Goal: Task Accomplishment & Management: Complete application form

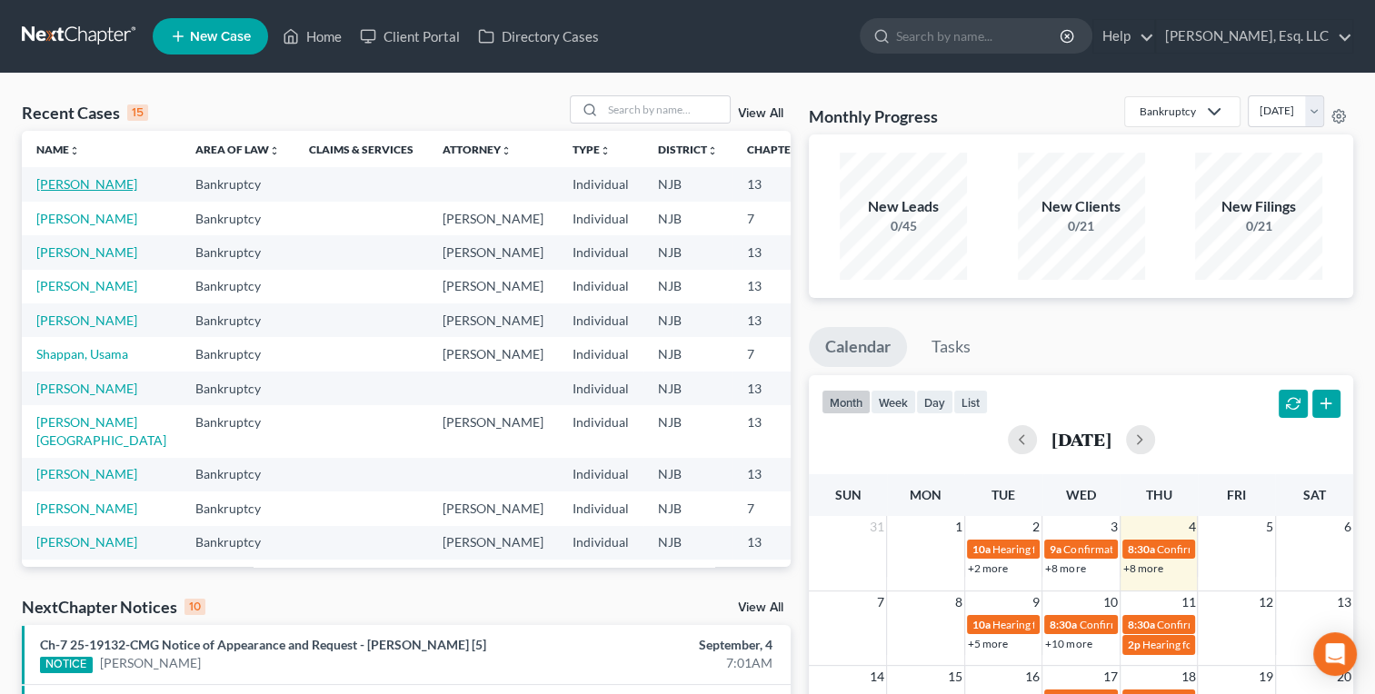
click at [56, 179] on link "[PERSON_NAME]" at bounding box center [86, 183] width 101 height 15
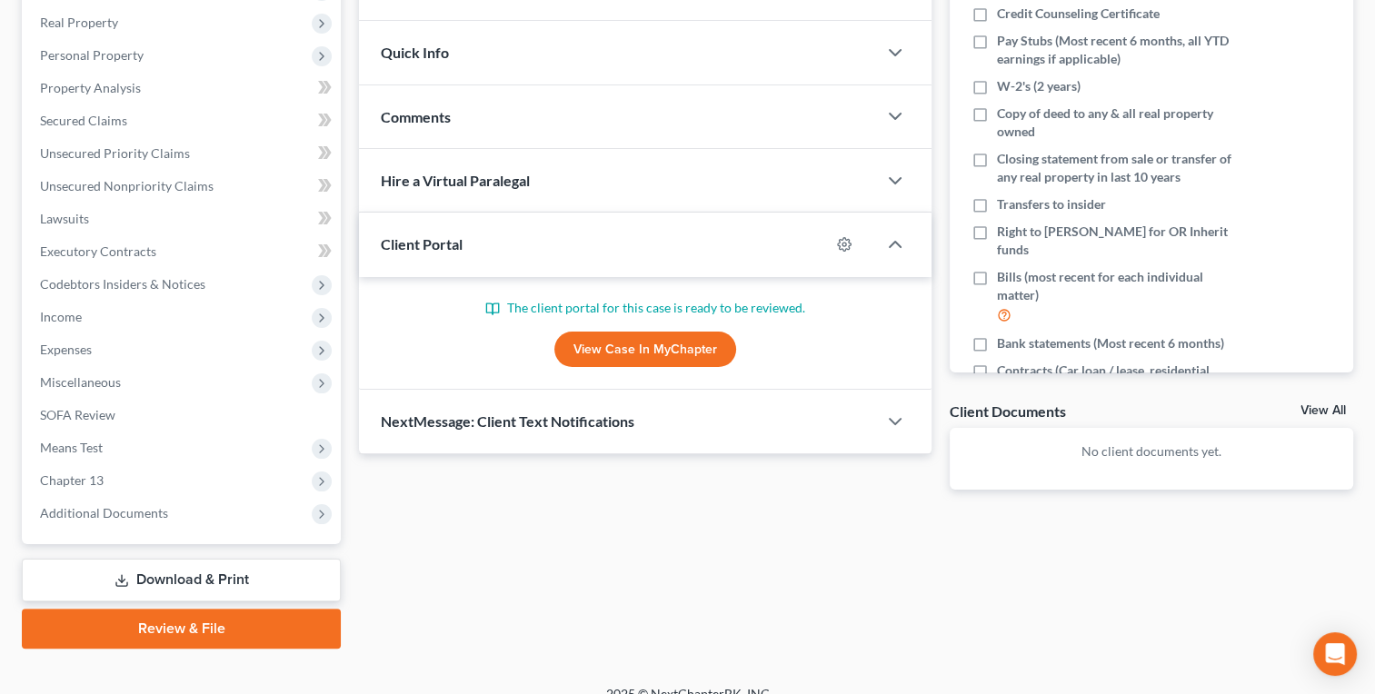
scroll to position [303, 0]
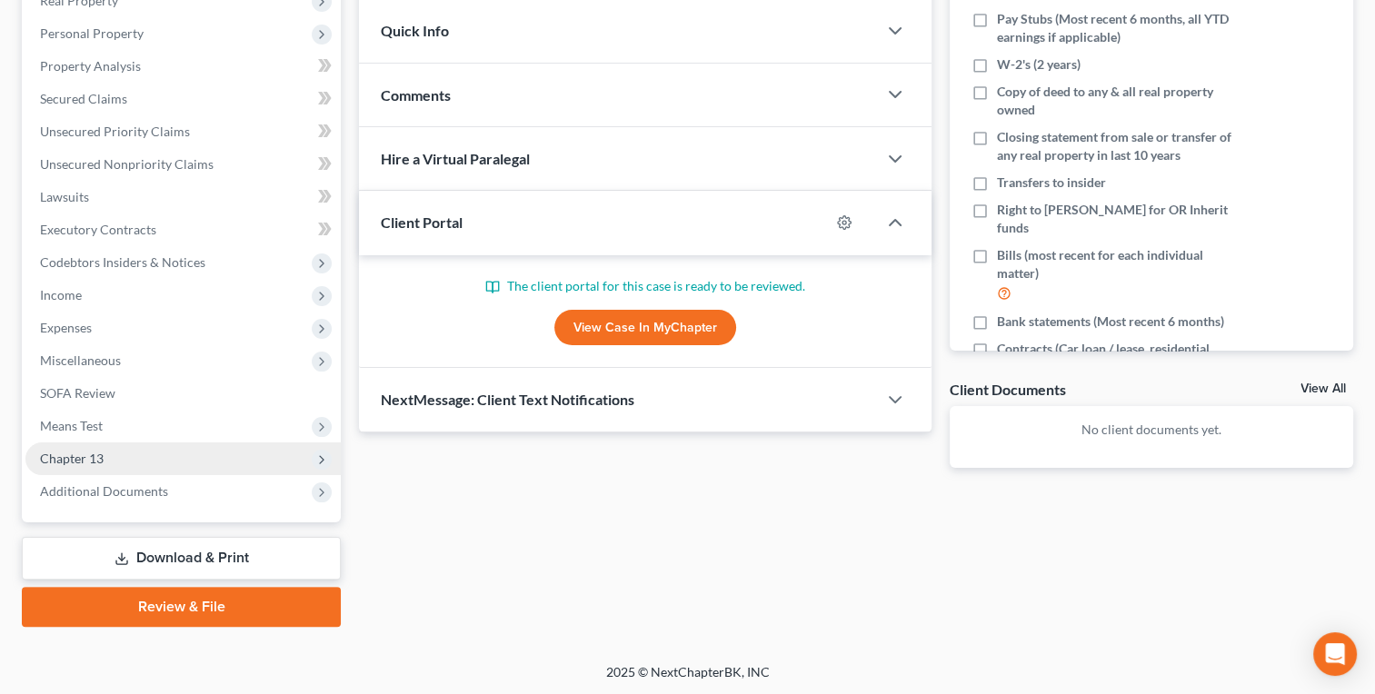
click at [50, 458] on span "Chapter 13" at bounding box center [72, 458] width 64 height 15
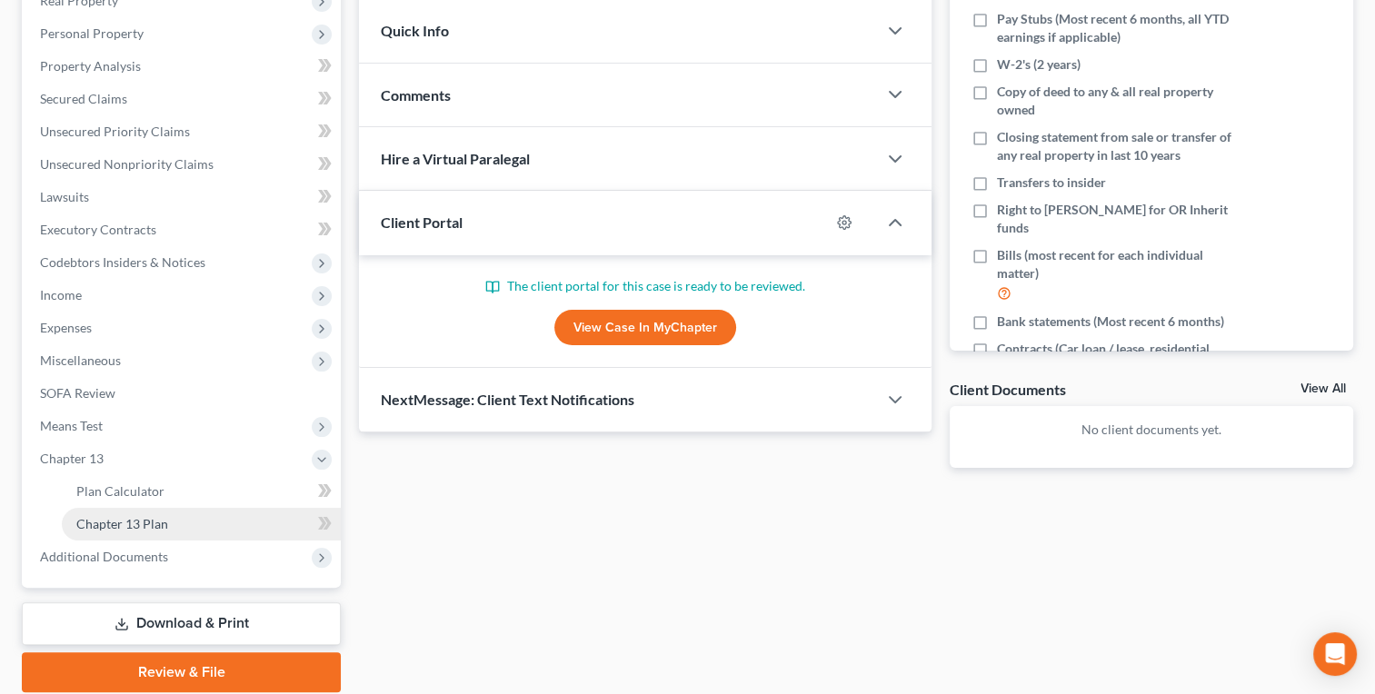
click at [87, 522] on span "Chapter 13 Plan" at bounding box center [122, 523] width 92 height 15
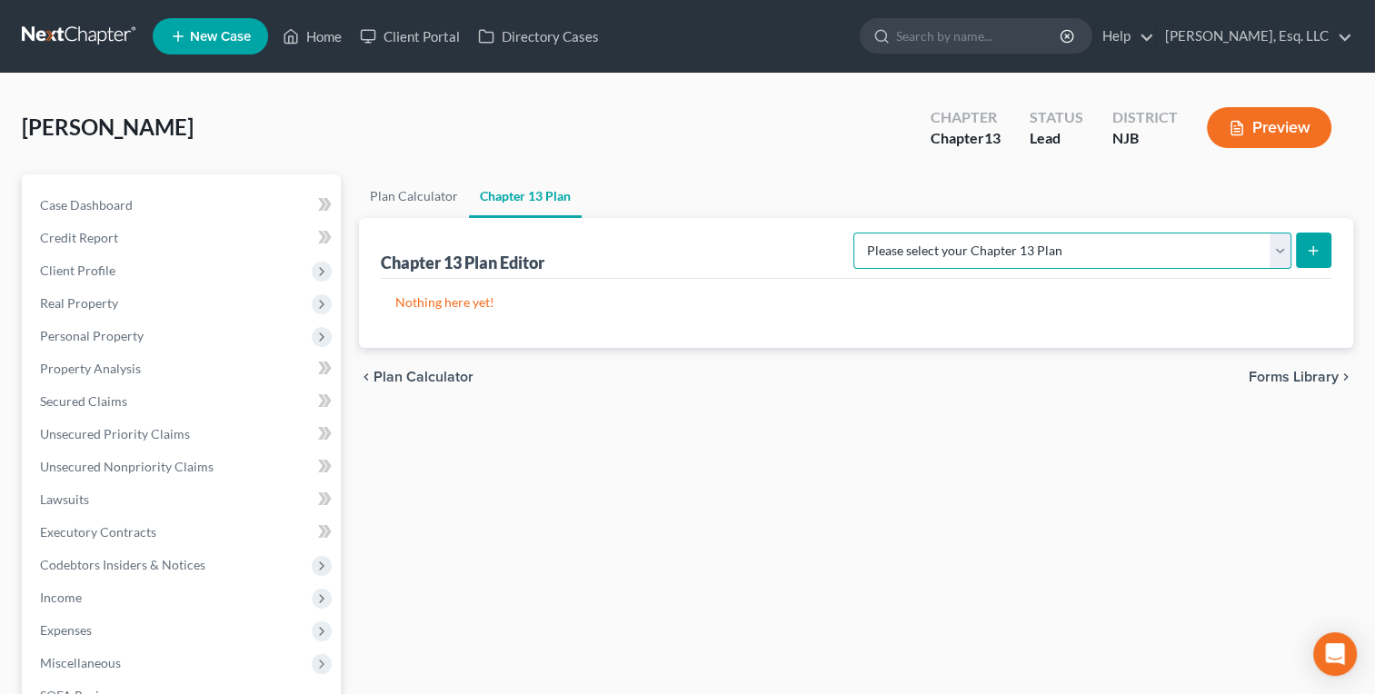
click at [1262, 255] on select "Please select your Chapter 13 Plan District of [US_STATE] - Effective [DATE] Di…" at bounding box center [1073, 251] width 438 height 36
select select "1"
click at [854, 233] on select "Please select your Chapter 13 Plan District of [US_STATE] - Effective [DATE] Di…" at bounding box center [1073, 251] width 438 height 36
click at [1310, 258] on button "submit" at bounding box center [1313, 250] width 35 height 35
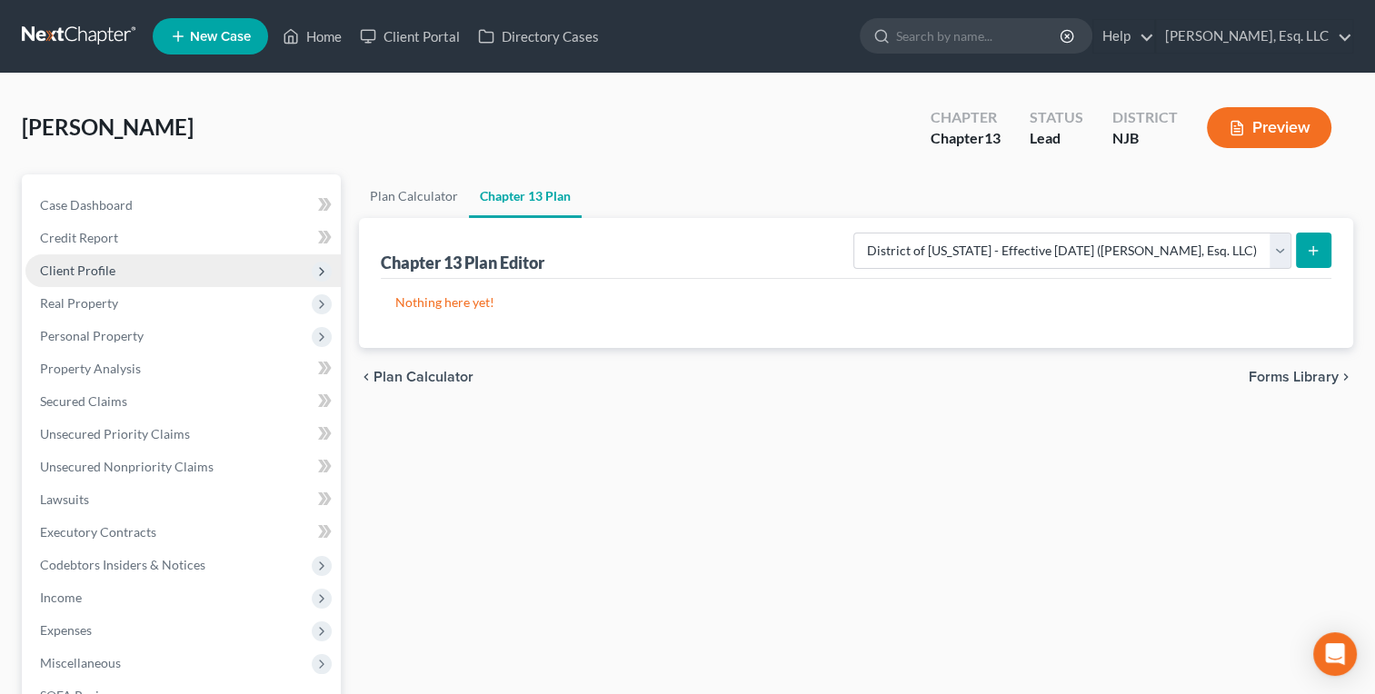
click at [47, 271] on span "Client Profile" at bounding box center [77, 270] width 75 height 15
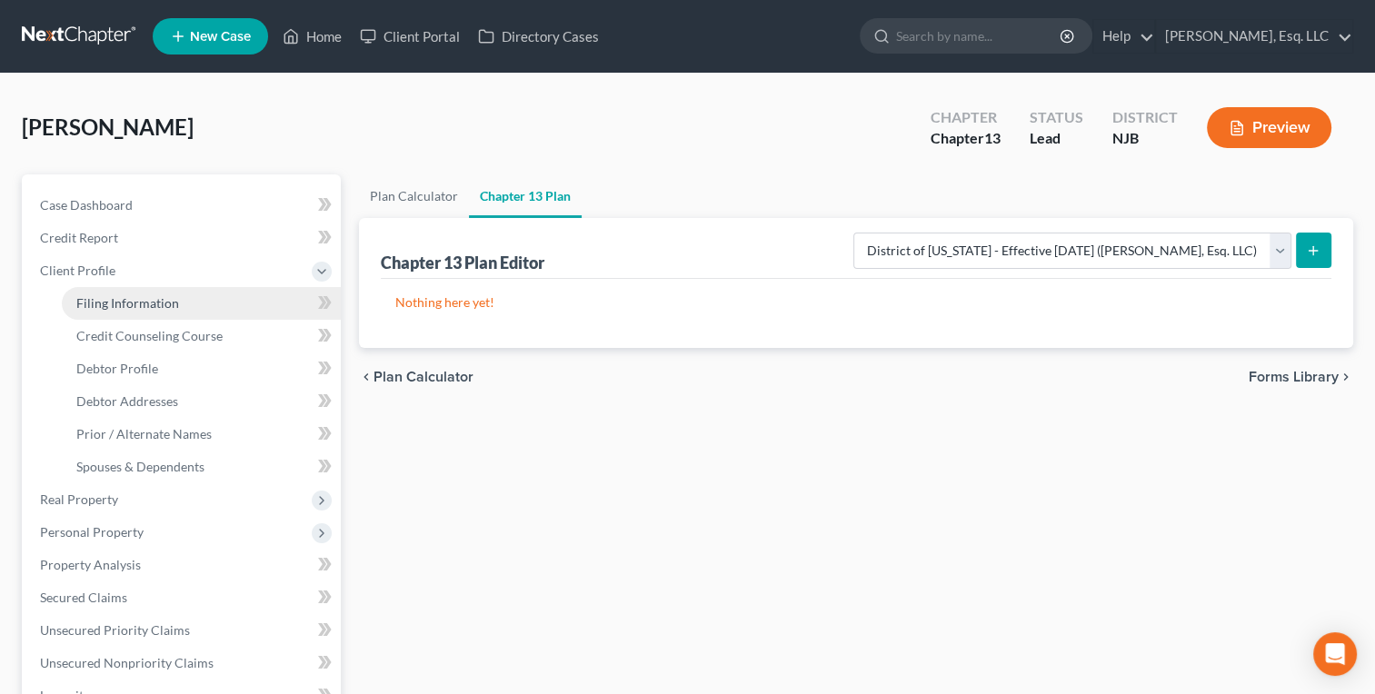
click at [88, 308] on span "Filing Information" at bounding box center [127, 302] width 103 height 15
select select "1"
select select "0"
select select "3"
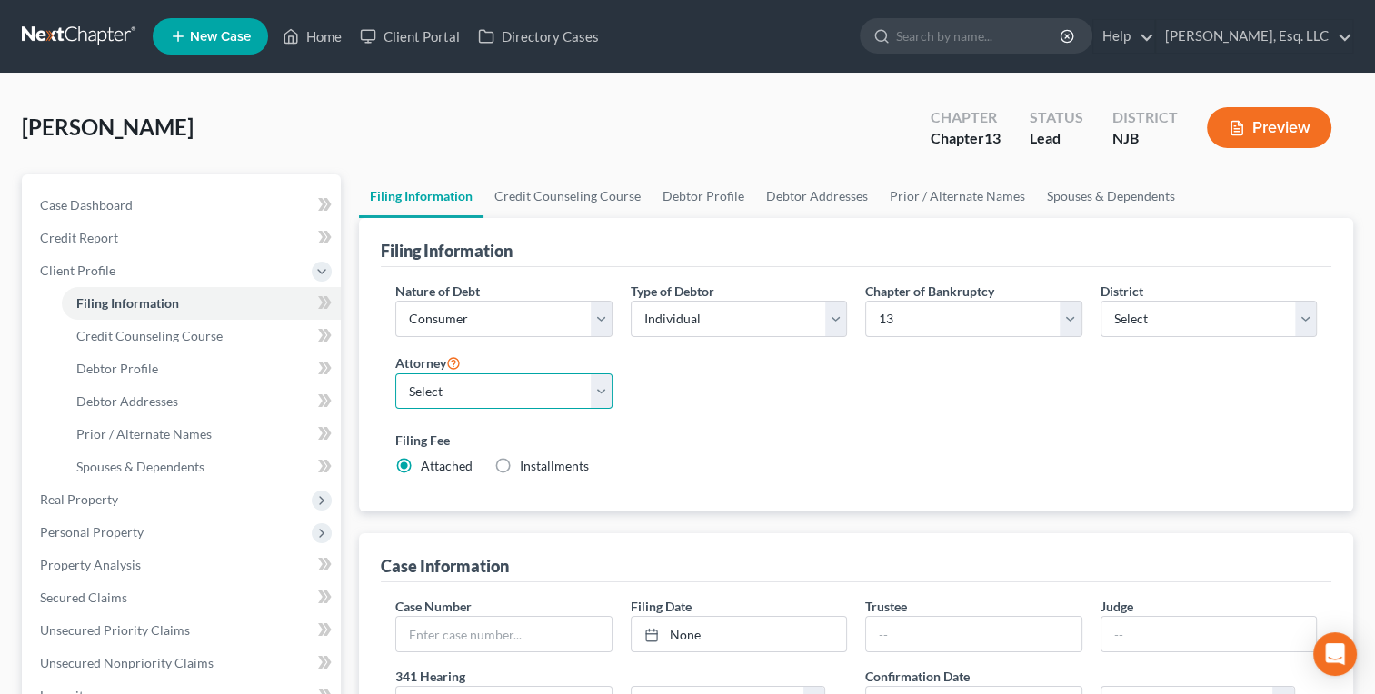
click at [436, 397] on select "Select [PERSON_NAME] - NJB [PERSON_NAME] - NJB" at bounding box center [503, 392] width 216 height 36
click at [395, 374] on select "Select [PERSON_NAME] - NJB [PERSON_NAME] - NJB" at bounding box center [503, 392] width 216 height 36
click at [433, 400] on select "Select [PERSON_NAME] - NJB [PERSON_NAME] - NJB" at bounding box center [503, 392] width 216 height 36
select select "0"
click at [395, 374] on select "Select [PERSON_NAME] - NJB [PERSON_NAME] - NJB" at bounding box center [503, 392] width 216 height 36
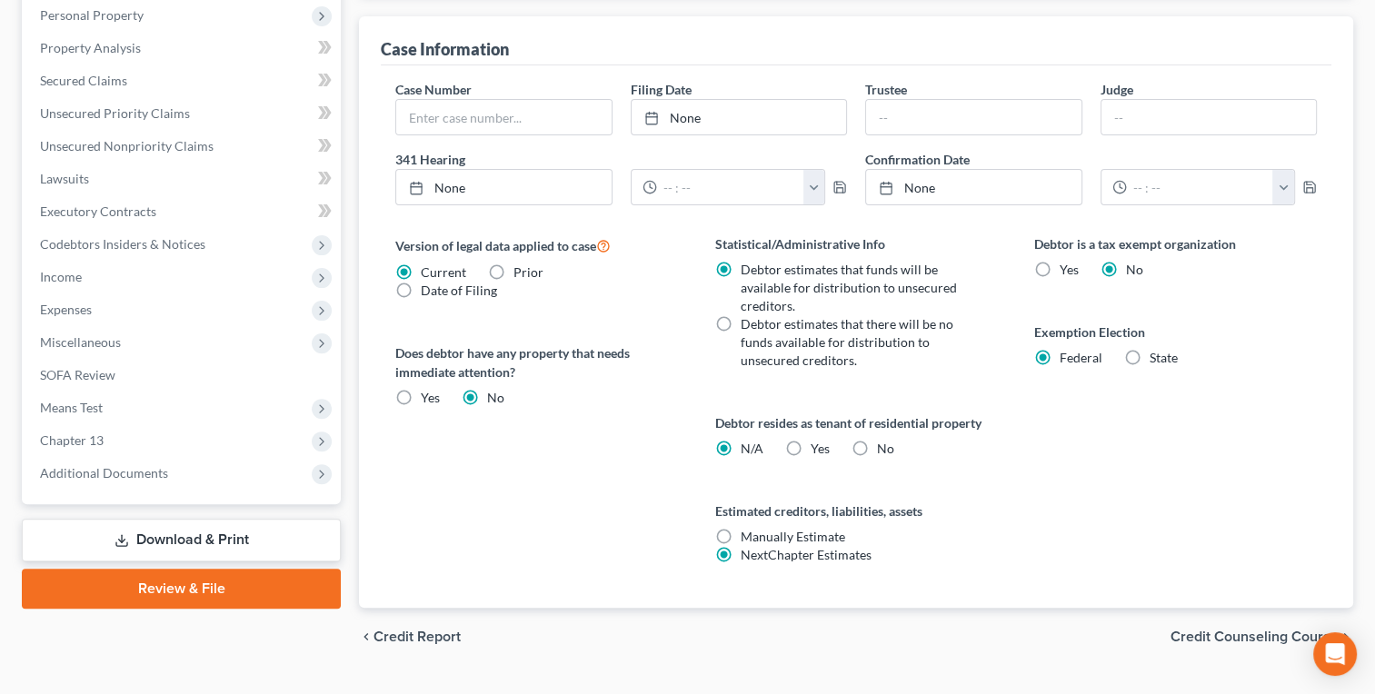
scroll to position [526, 0]
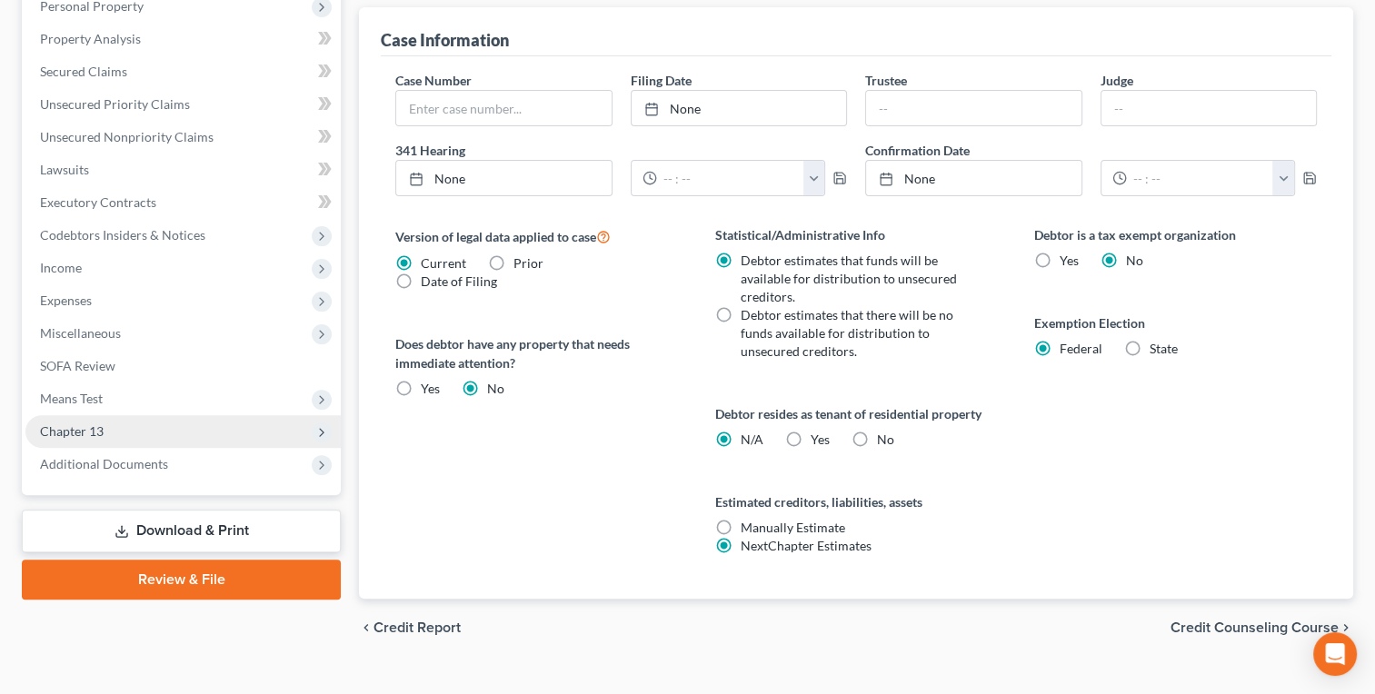
click at [76, 428] on span "Chapter 13" at bounding box center [72, 431] width 64 height 15
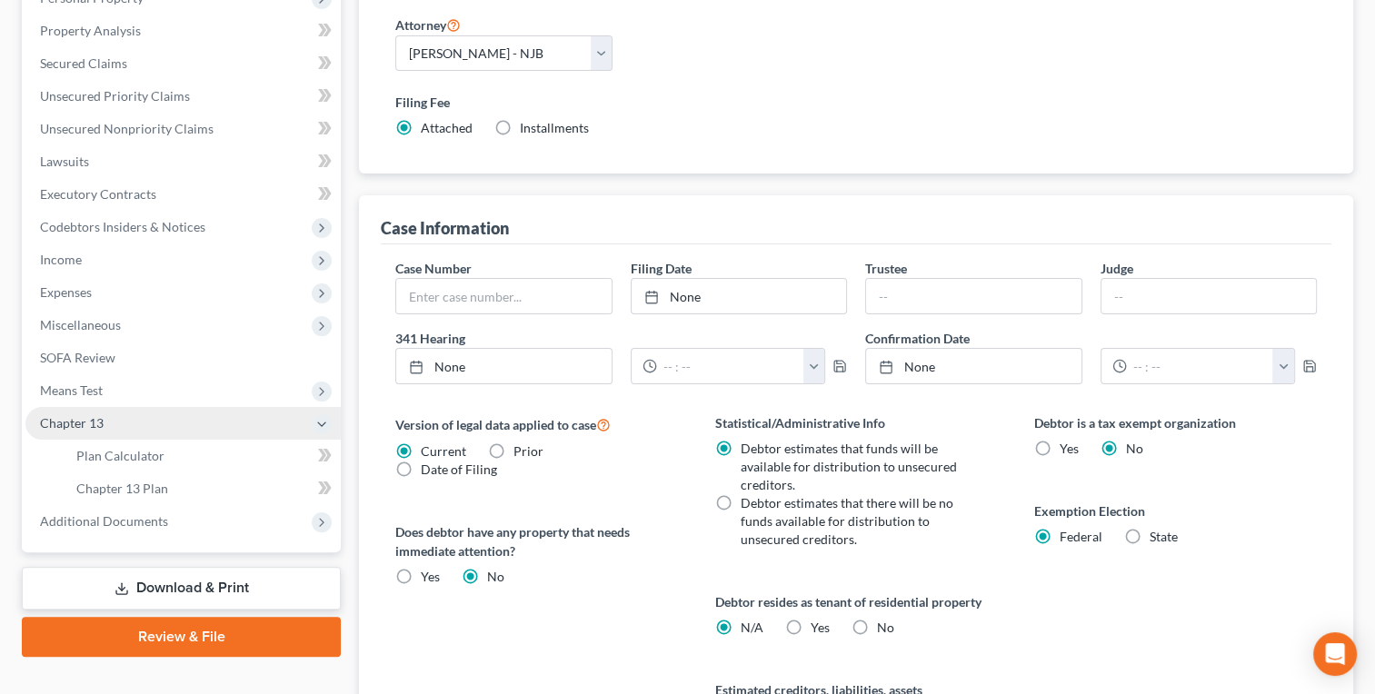
scroll to position [330, 0]
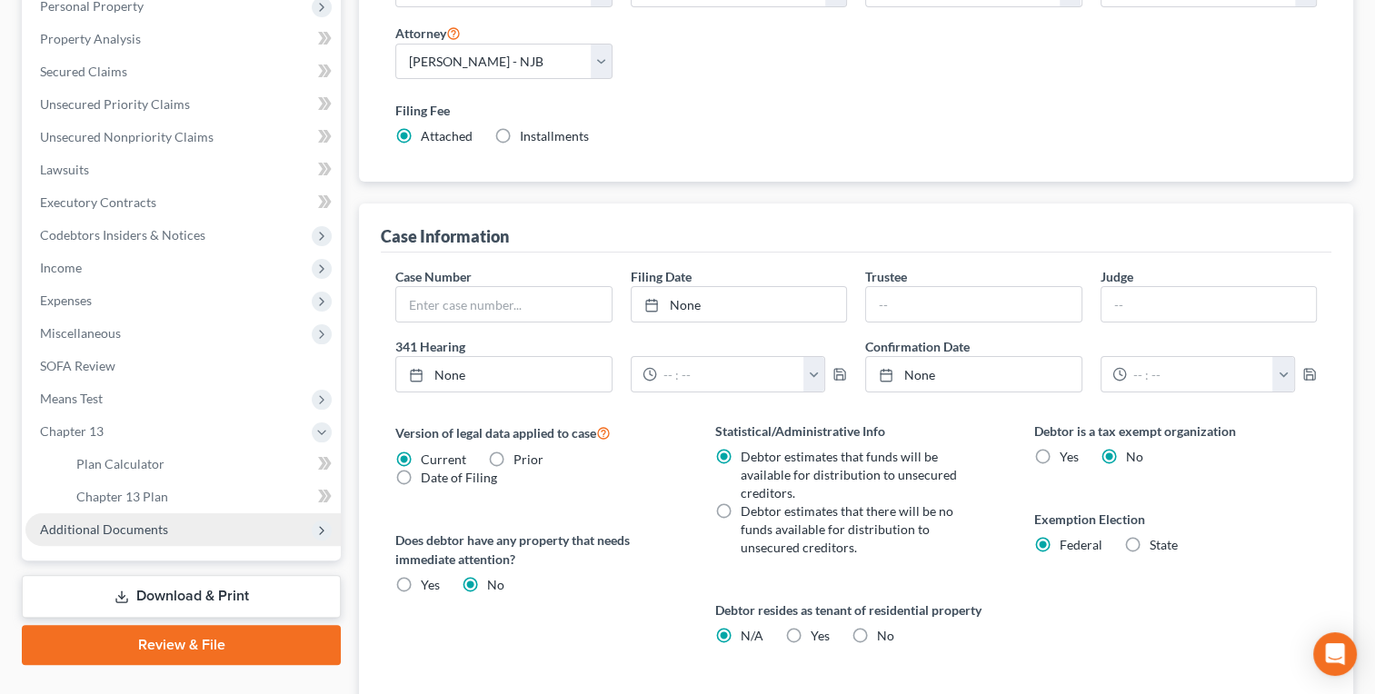
click at [59, 528] on span "Additional Documents" at bounding box center [104, 529] width 128 height 15
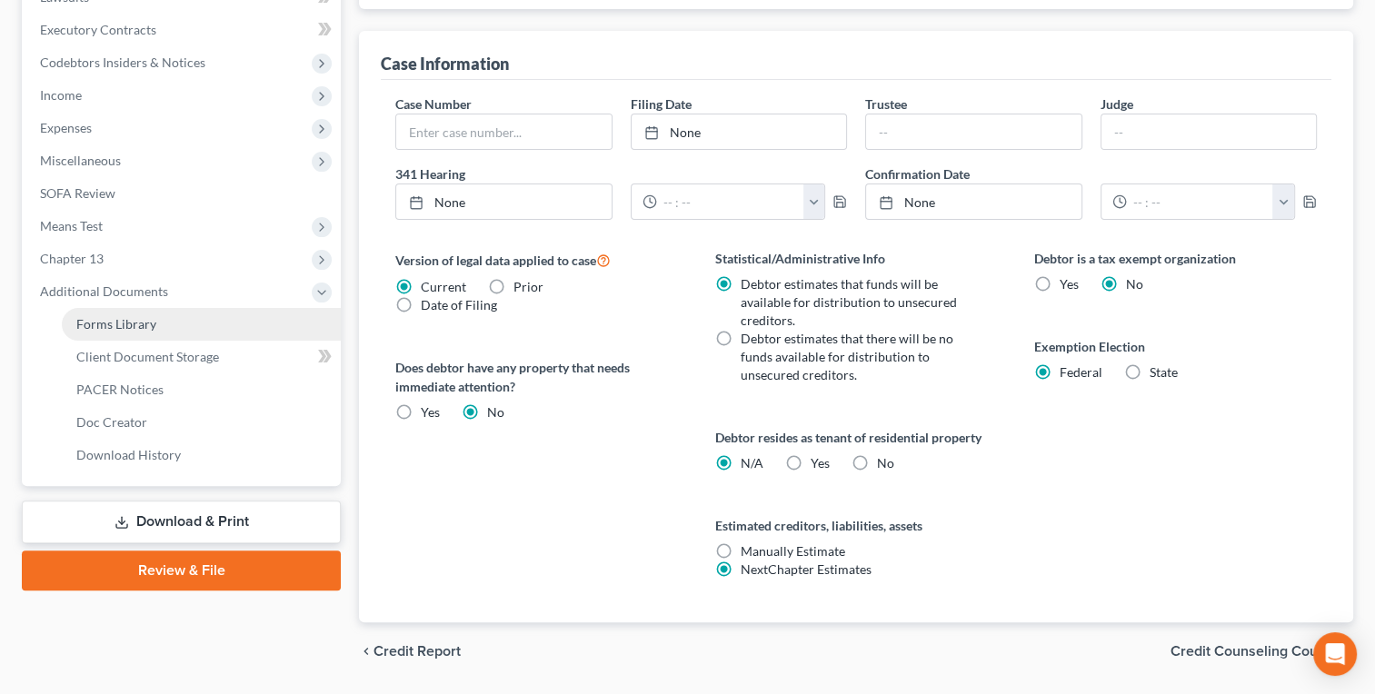
click at [86, 333] on link "Forms Library" at bounding box center [201, 324] width 279 height 33
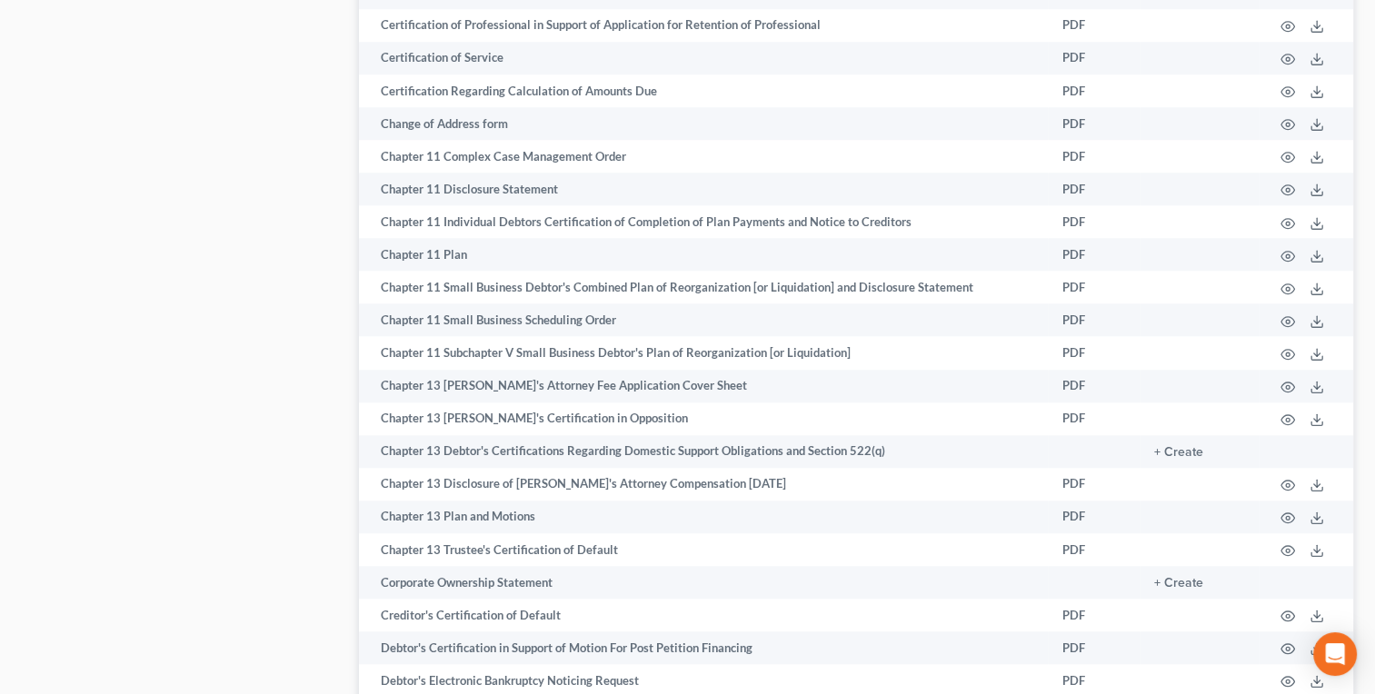
scroll to position [1642, 0]
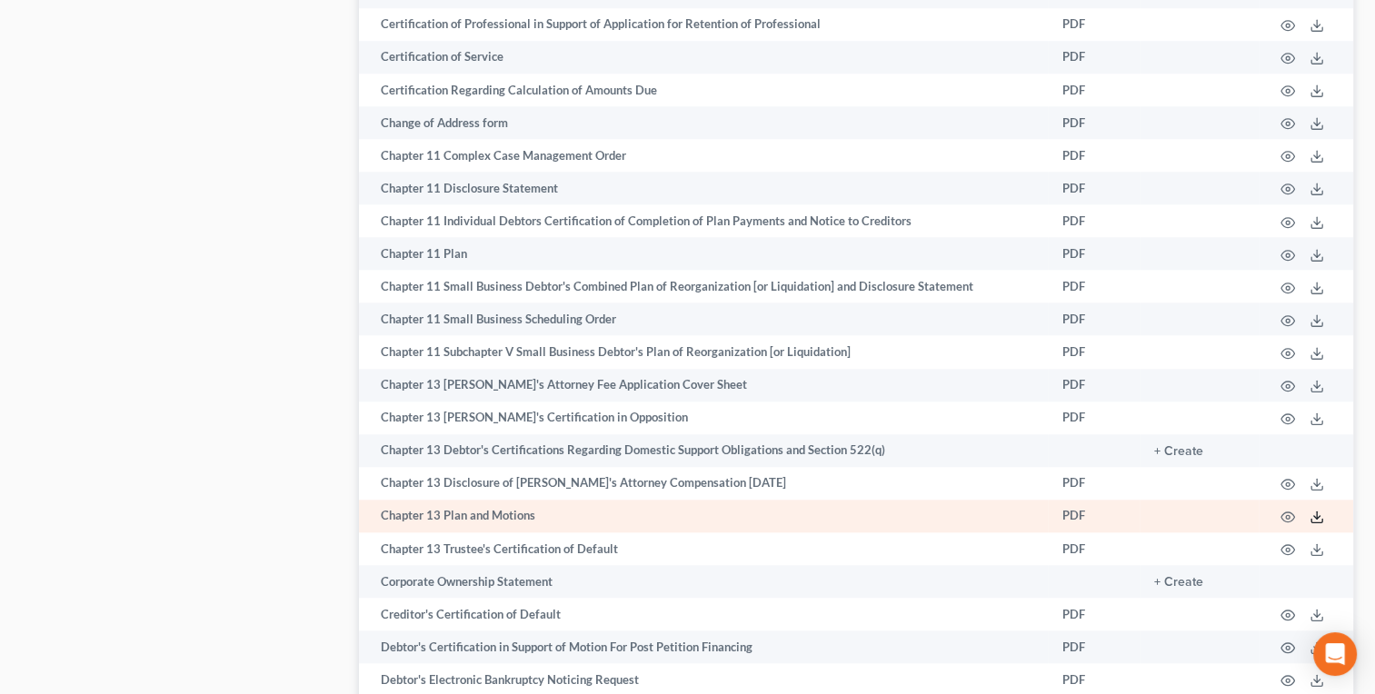
click at [1314, 524] on icon at bounding box center [1317, 517] width 15 height 15
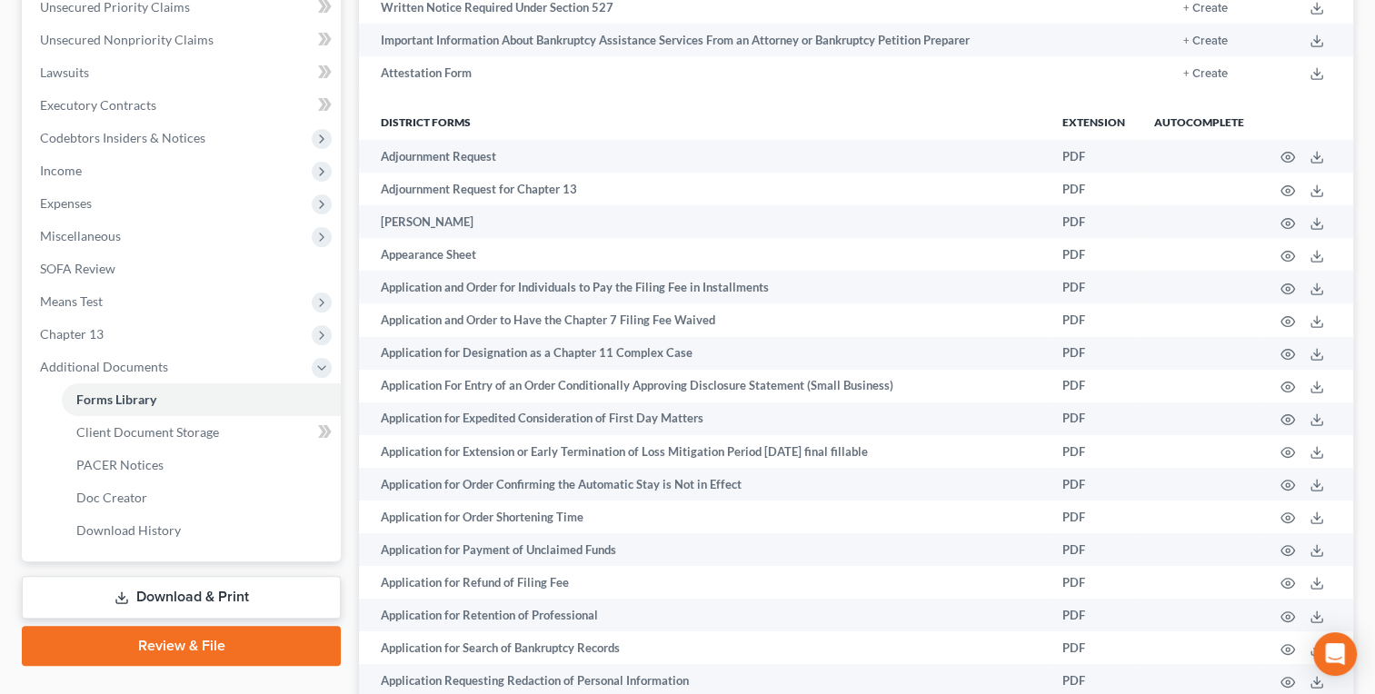
scroll to position [0, 0]
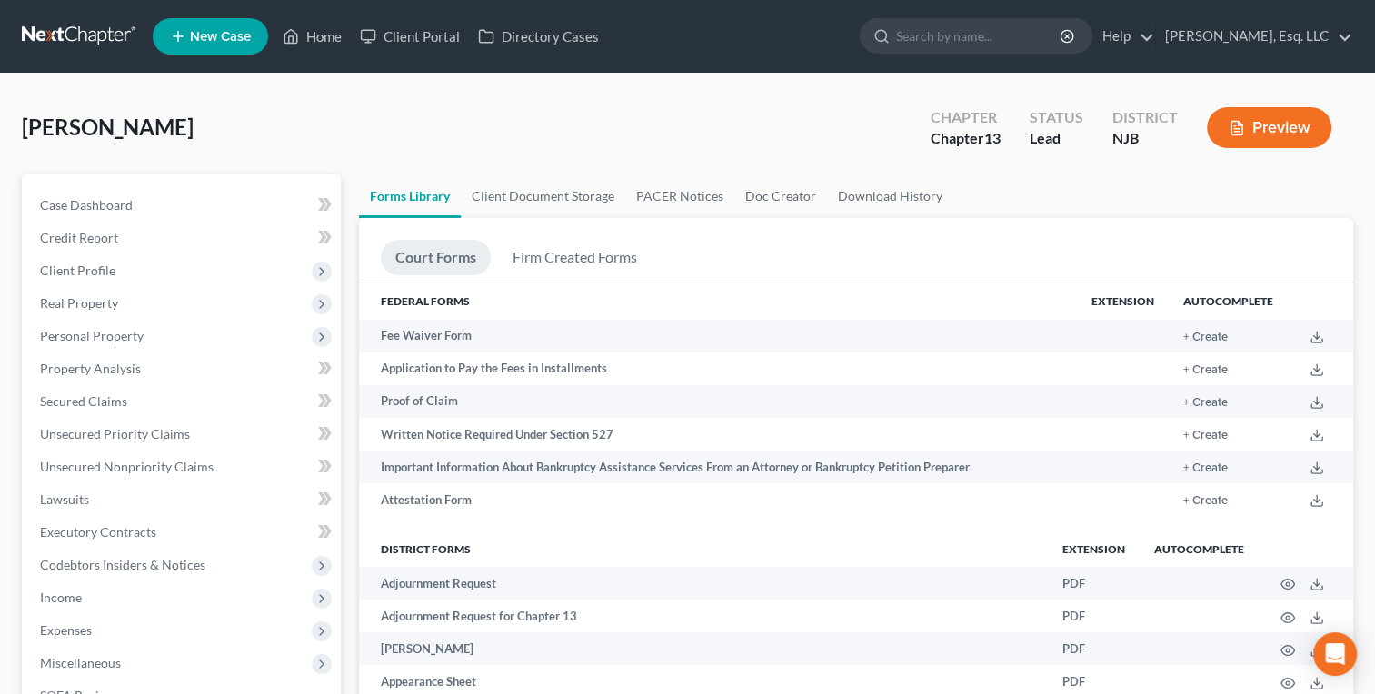
click at [987, 299] on th "Federal Forms" at bounding box center [718, 302] width 718 height 36
click at [322, 28] on link "Home" at bounding box center [312, 36] width 77 height 33
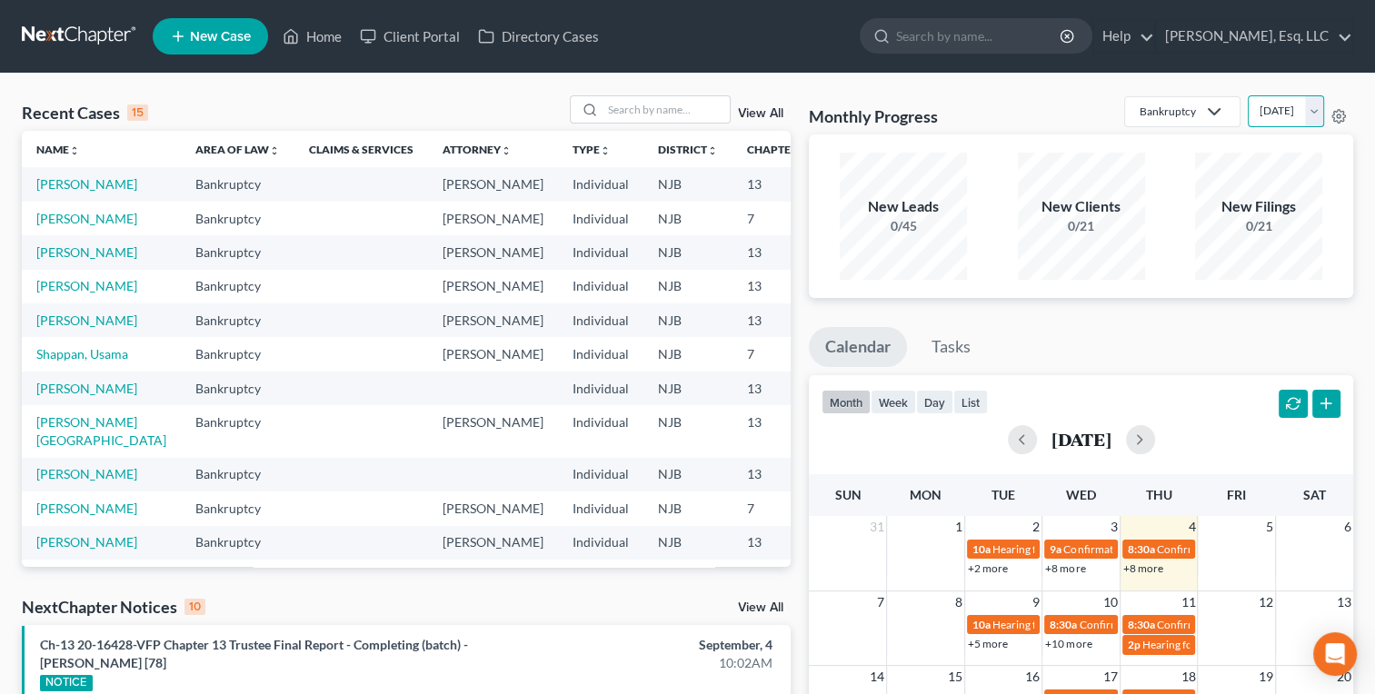
click at [1248, 111] on select "[DATE] [DATE] [DATE] [DATE] [DATE] [DATE] [DATE] [DATE] [DATE] [DATE] [DATE] [D…" at bounding box center [1286, 111] width 76 height 32
click at [1248, 95] on select "[DATE] [DATE] [DATE] [DATE] [DATE] [DATE] [DATE] [DATE] [DATE] [DATE] [DATE] [D…" at bounding box center [1286, 111] width 76 height 32
click at [1313, 111] on select "[DATE] [DATE] [DATE] [DATE] [DATE] [DATE] [DATE] [DATE] [DATE] [DATE] [DATE] [D…" at bounding box center [1286, 111] width 76 height 32
click at [1248, 95] on select "[DATE] [DATE] [DATE] [DATE] [DATE] [DATE] [DATE] [DATE] [DATE] [DATE] [DATE] [D…" at bounding box center [1286, 111] width 76 height 32
click at [1315, 121] on select "[DATE] [DATE] [DATE] [DATE] [DATE] [DATE] [DATE] [DATE] [DATE] [DATE] [DATE] [D…" at bounding box center [1286, 111] width 76 height 32
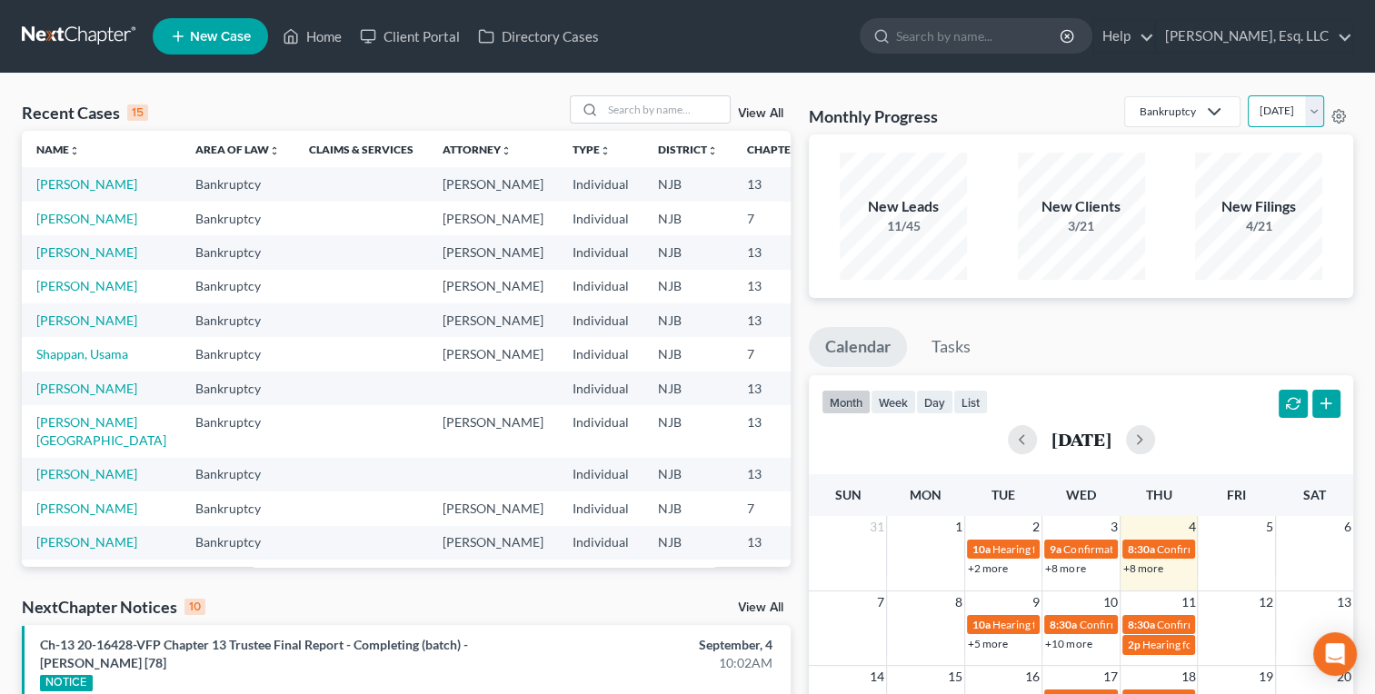
click at [1248, 95] on select "[DATE] [DATE] [DATE] [DATE] [DATE] [DATE] [DATE] [DATE] [DATE] [DATE] [DATE] [D…" at bounding box center [1286, 111] width 76 height 32
click at [1311, 105] on select "[DATE] [DATE] [DATE] [DATE] [DATE] [DATE] [DATE] [DATE] [DATE] [DATE] [DATE] [D…" at bounding box center [1286, 111] width 76 height 32
click at [1248, 95] on select "[DATE] [DATE] [DATE] [DATE] [DATE] [DATE] [DATE] [DATE] [DATE] [DATE] [DATE] [D…" at bounding box center [1286, 111] width 76 height 32
click at [1314, 119] on select "[DATE] [DATE] [DATE] [DATE] [DATE] [DATE] [DATE] [DATE] [DATE] [DATE] [DATE] [D…" at bounding box center [1286, 111] width 76 height 32
click at [1248, 95] on select "[DATE] [DATE] [DATE] [DATE] [DATE] [DATE] [DATE] [DATE] [DATE] [DATE] [DATE] [D…" at bounding box center [1286, 111] width 76 height 32
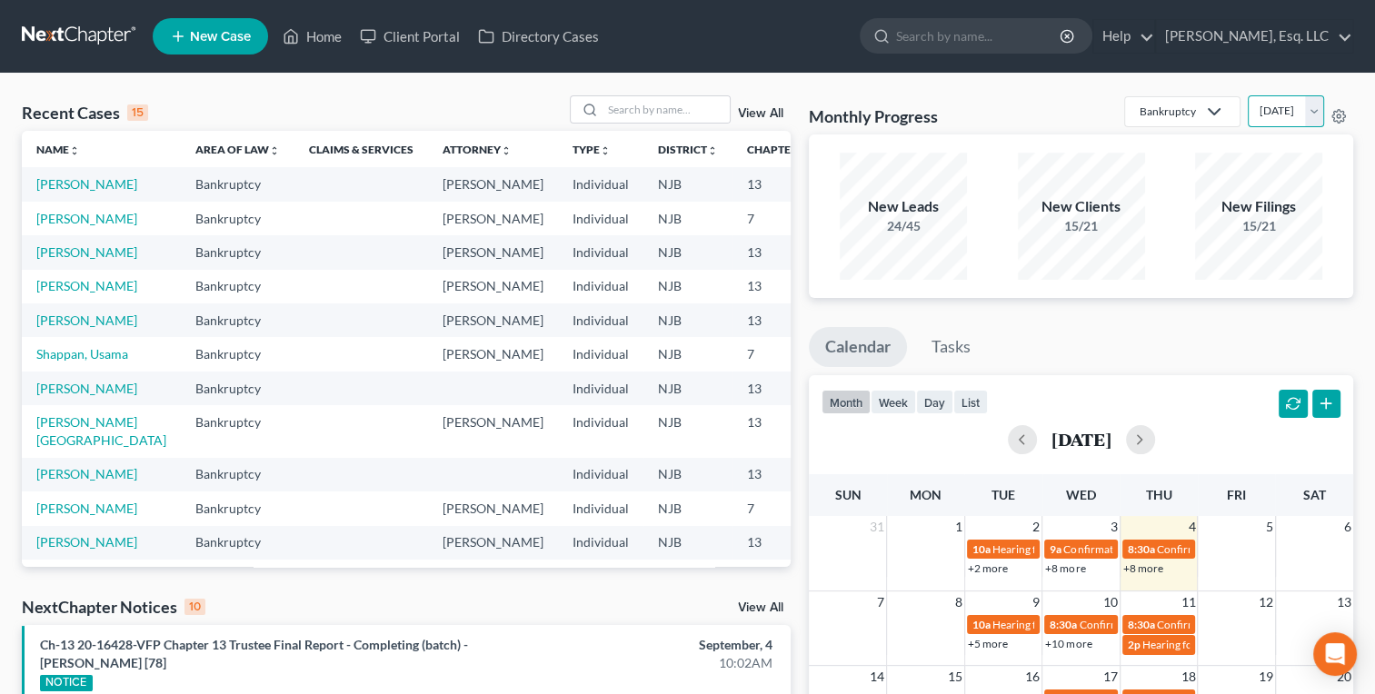
click at [1317, 106] on select "[DATE] [DATE] [DATE] [DATE] [DATE] [DATE] [DATE] [DATE] [DATE] [DATE] [DATE] [D…" at bounding box center [1286, 111] width 76 height 32
click at [1248, 95] on select "[DATE] [DATE] [DATE] [DATE] [DATE] [DATE] [DATE] [DATE] [DATE] [DATE] [DATE] [D…" at bounding box center [1286, 111] width 76 height 32
click at [1317, 115] on select "[DATE] [DATE] [DATE] [DATE] [DATE] [DATE] [DATE] [DATE] [DATE] [DATE] [DATE] [D…" at bounding box center [1286, 111] width 76 height 32
click at [1248, 95] on select "[DATE] [DATE] [DATE] [DATE] [DATE] [DATE] [DATE] [DATE] [DATE] [DATE] [DATE] [D…" at bounding box center [1286, 111] width 76 height 32
click at [1312, 105] on select "[DATE] [DATE] [DATE] [DATE] [DATE] [DATE] [DATE] [DATE] [DATE] [DATE] [DATE] [D…" at bounding box center [1286, 111] width 76 height 32
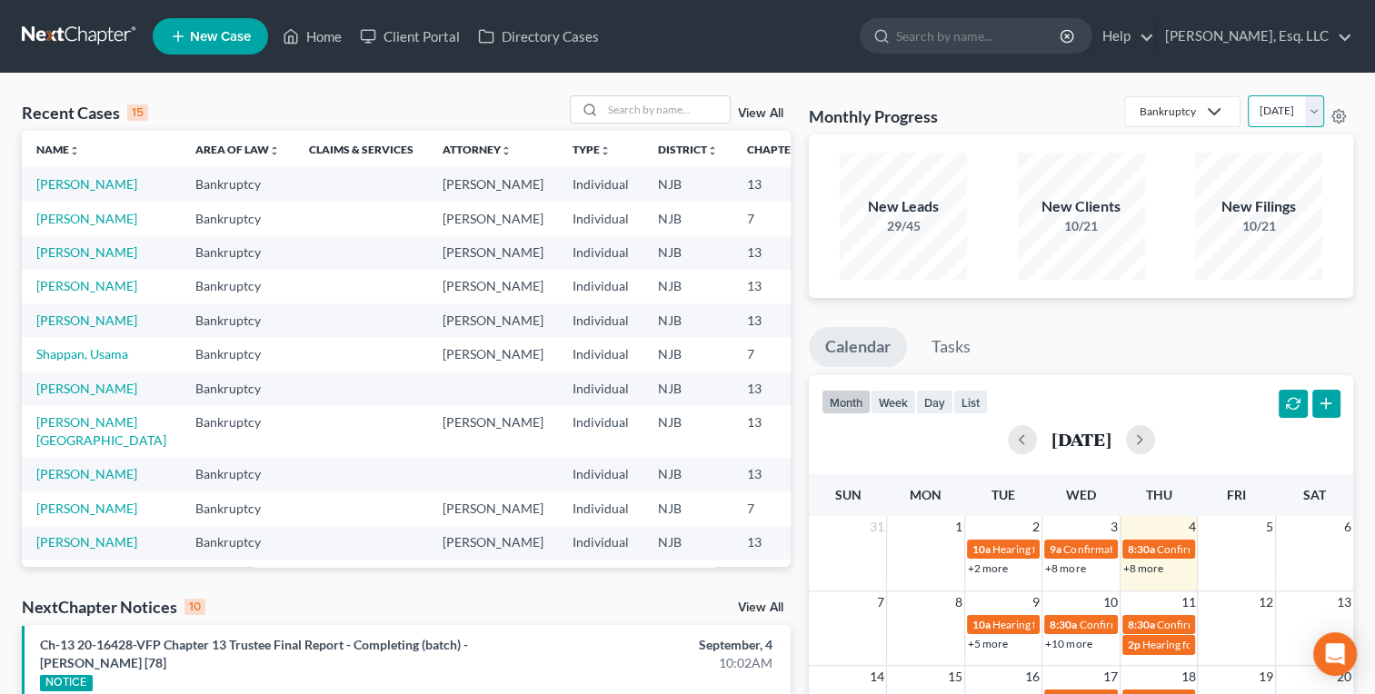
click at [1248, 95] on select "[DATE] [DATE] [DATE] [DATE] [DATE] [DATE] [DATE] [DATE] [DATE] [DATE] [DATE] [D…" at bounding box center [1286, 111] width 76 height 32
click at [1306, 118] on select "[DATE] [DATE] [DATE] [DATE] [DATE] [DATE] [DATE] [DATE] [DATE] [DATE] [DATE] [D…" at bounding box center [1286, 111] width 76 height 32
click at [1248, 95] on select "[DATE] [DATE] [DATE] [DATE] [DATE] [DATE] [DATE] [DATE] [DATE] [DATE] [DATE] [D…" at bounding box center [1286, 111] width 76 height 32
click at [1313, 110] on select "[DATE] [DATE] [DATE] [DATE] [DATE] [DATE] [DATE] [DATE] [DATE] [DATE] [DATE] [D…" at bounding box center [1286, 111] width 76 height 32
select select "9"
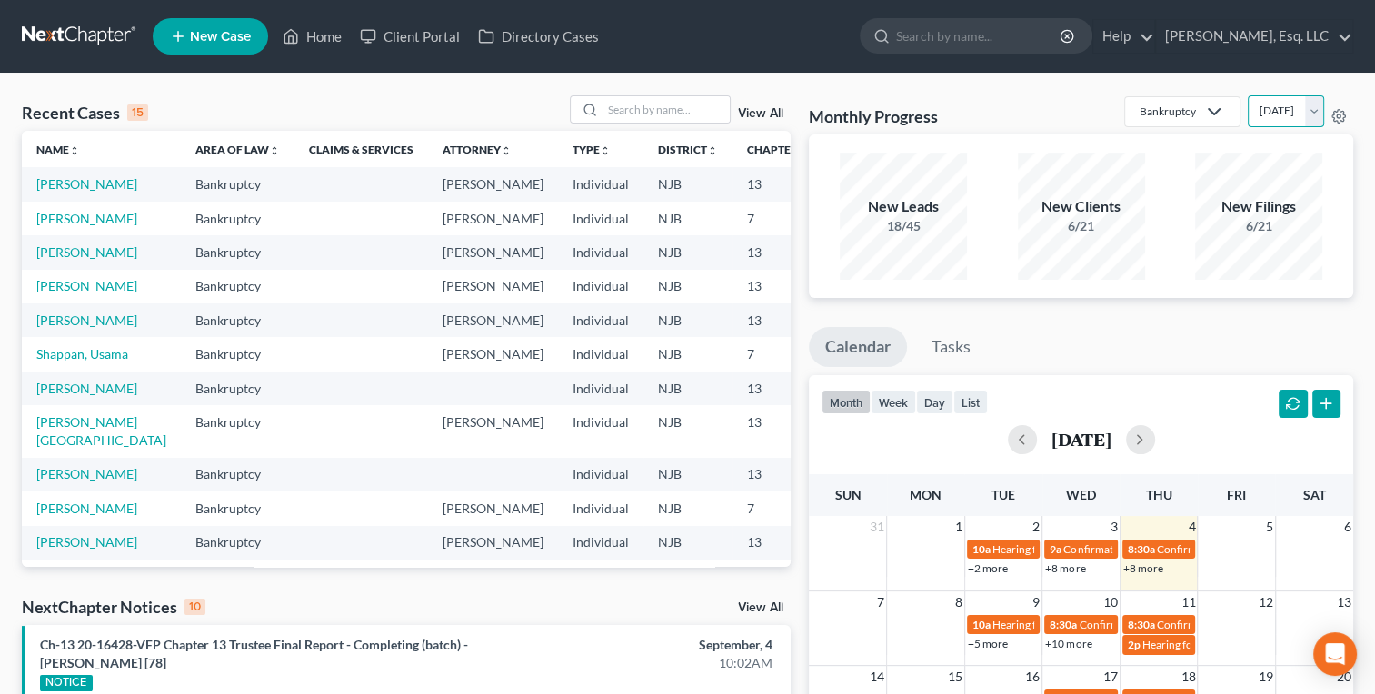
click at [1248, 95] on select "[DATE] [DATE] [DATE] [DATE] [DATE] [DATE] [DATE] [DATE] [DATE] [DATE] [DATE] [D…" at bounding box center [1286, 111] width 76 height 32
